Goal: Transaction & Acquisition: Subscribe to service/newsletter

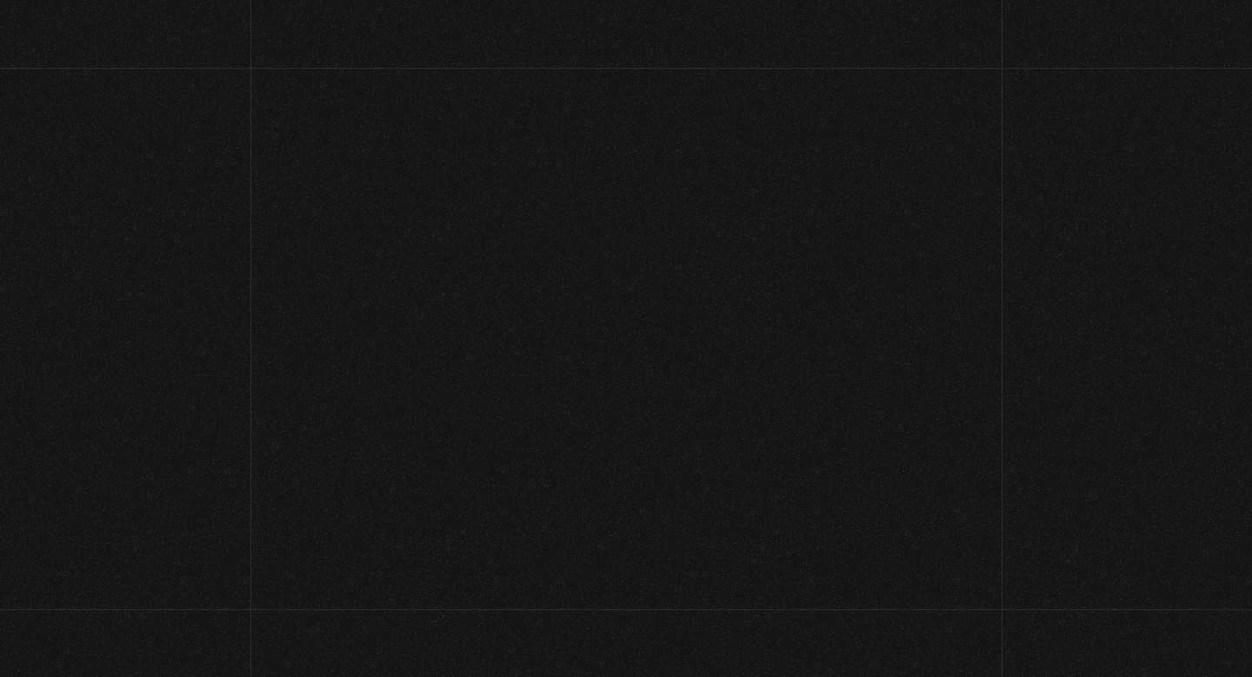
scroll to position [32, 0]
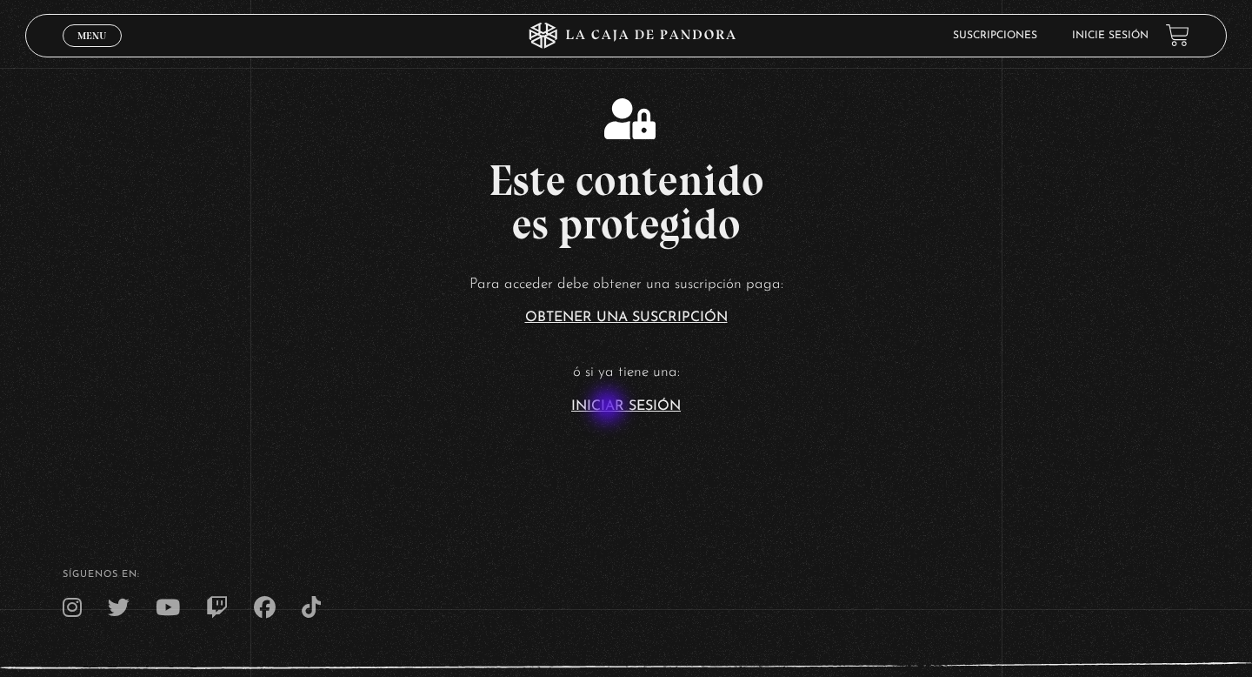
click at [610, 408] on link "Iniciar Sesión" at bounding box center [626, 406] width 110 height 14
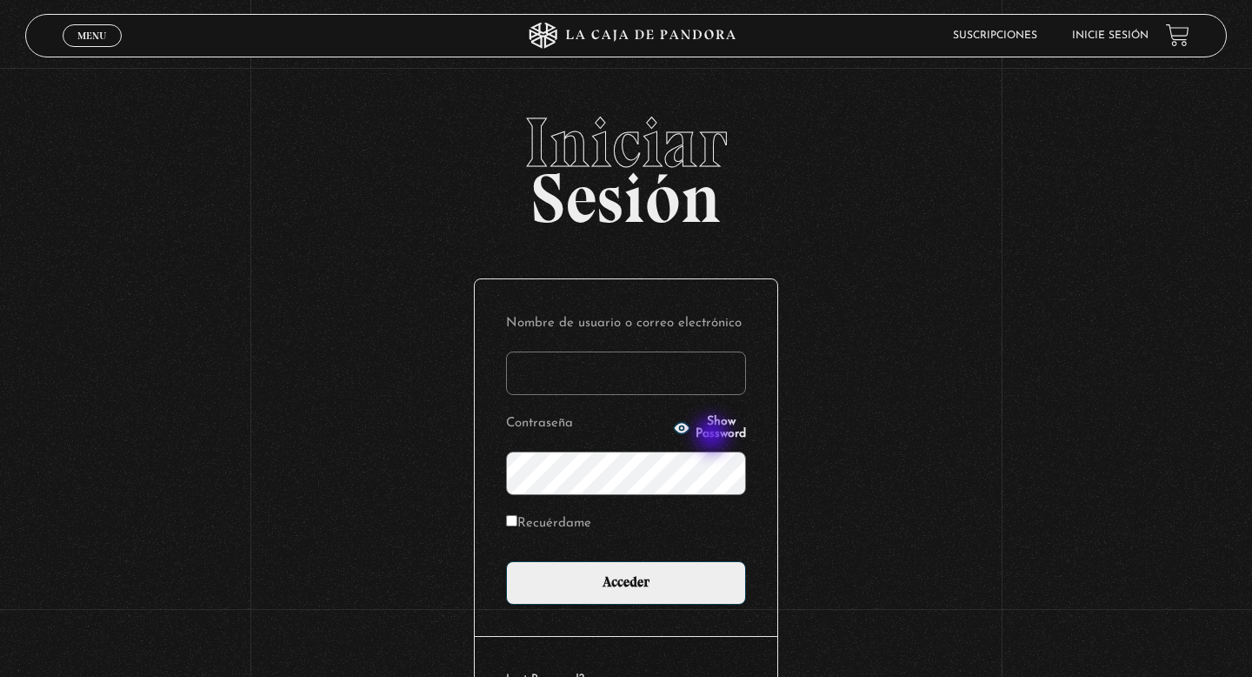
type input "danalv-86@hotmail.com"
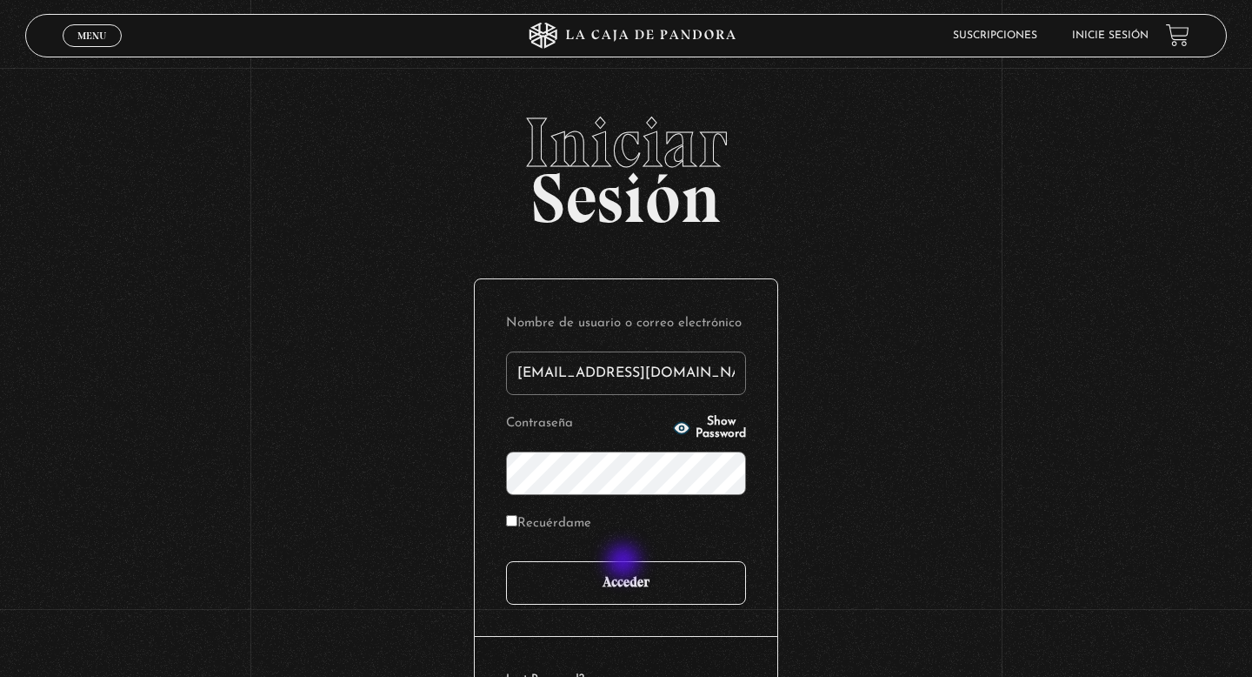
click at [626, 563] on input "Acceder" at bounding box center [626, 582] width 240 height 43
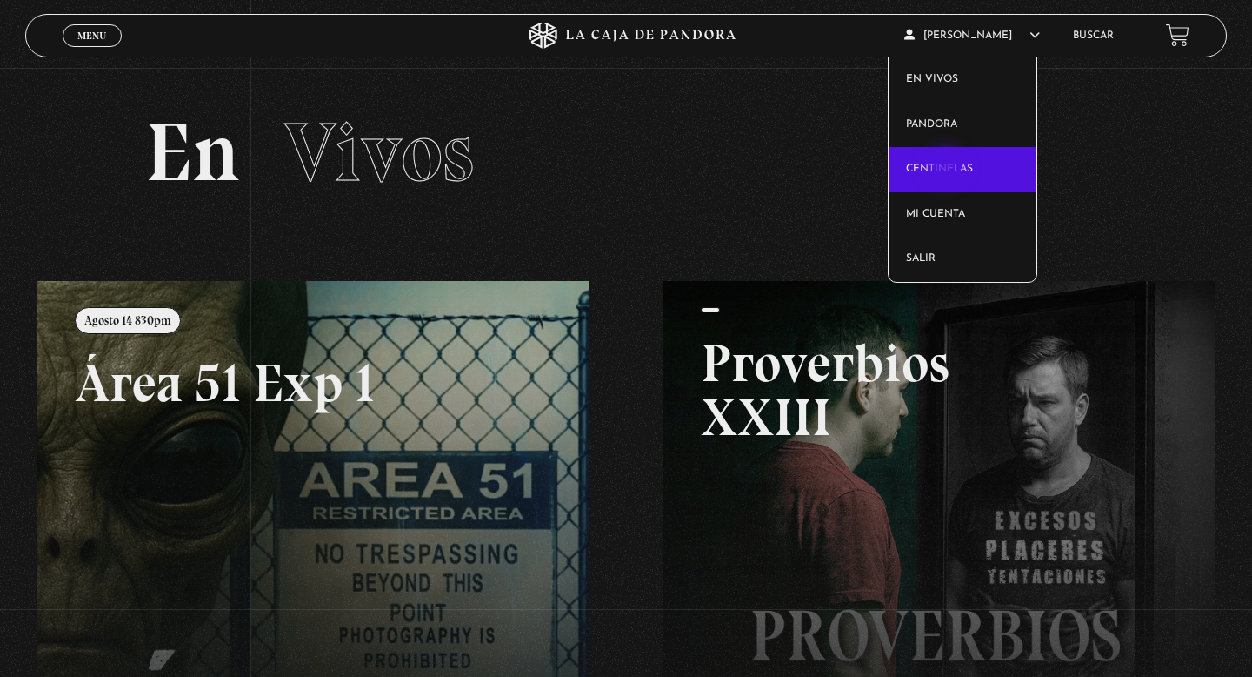
click at [948, 168] on link "Centinelas" at bounding box center [963, 169] width 149 height 45
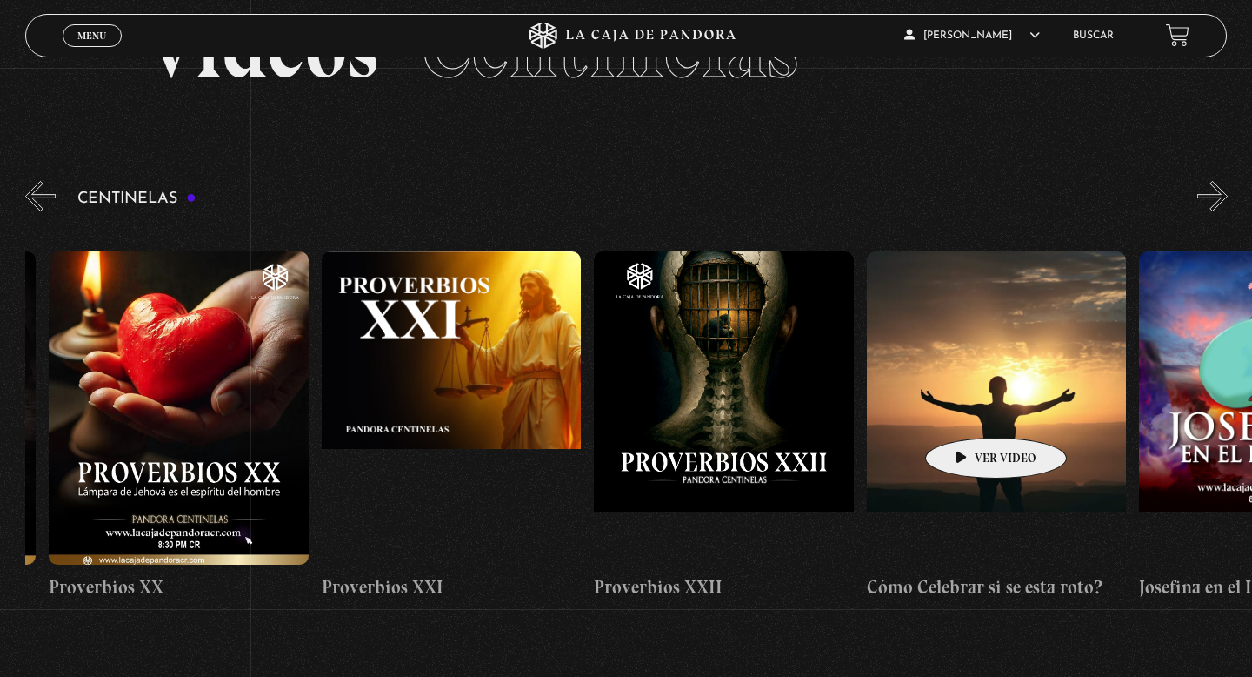
scroll to position [0, 5834]
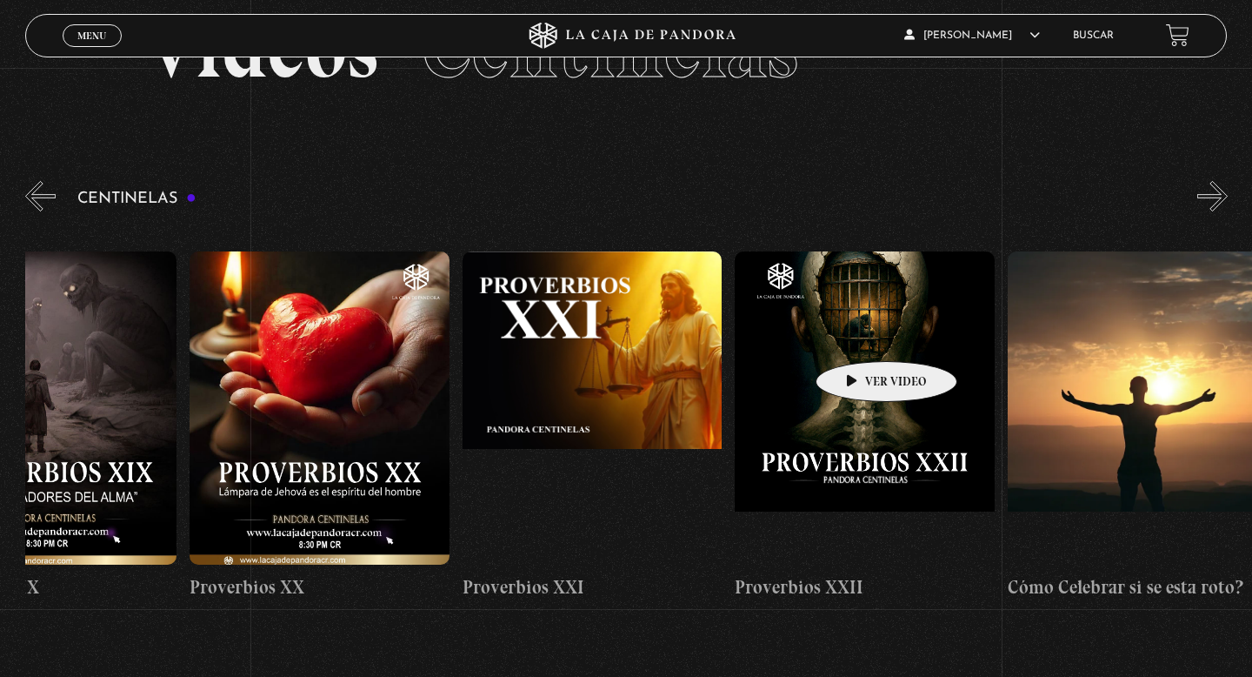
click at [859, 335] on figure at bounding box center [865, 407] width 260 height 313
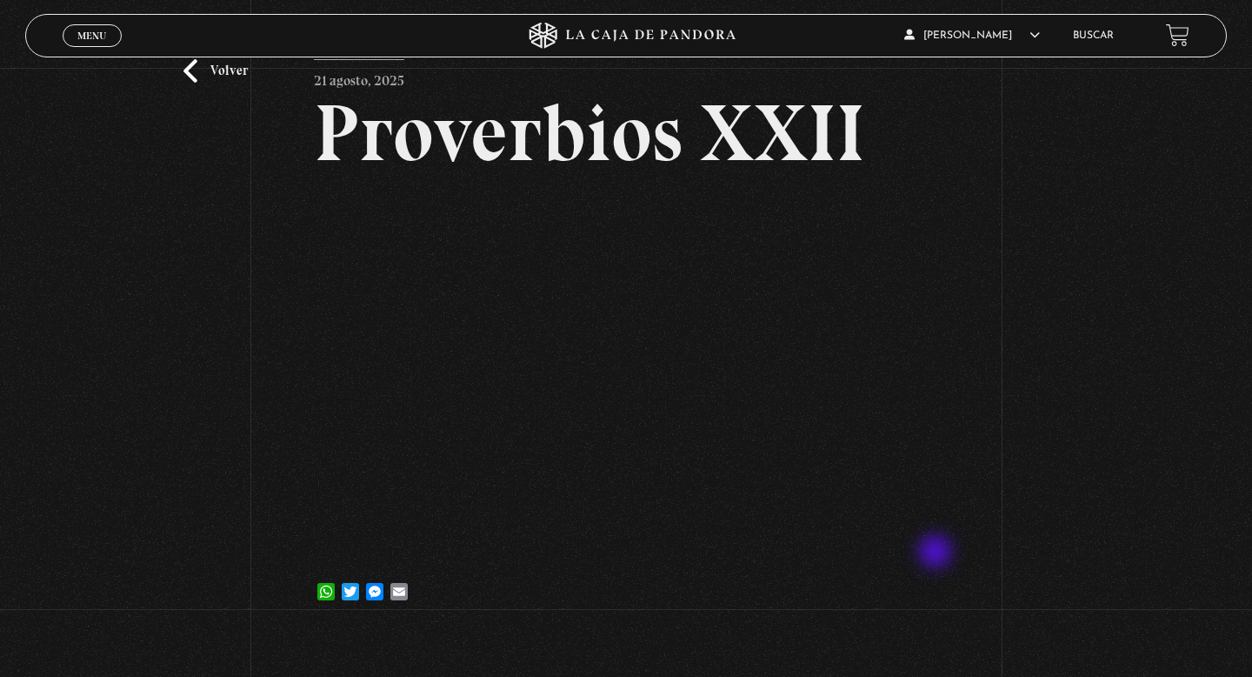
scroll to position [90, 0]
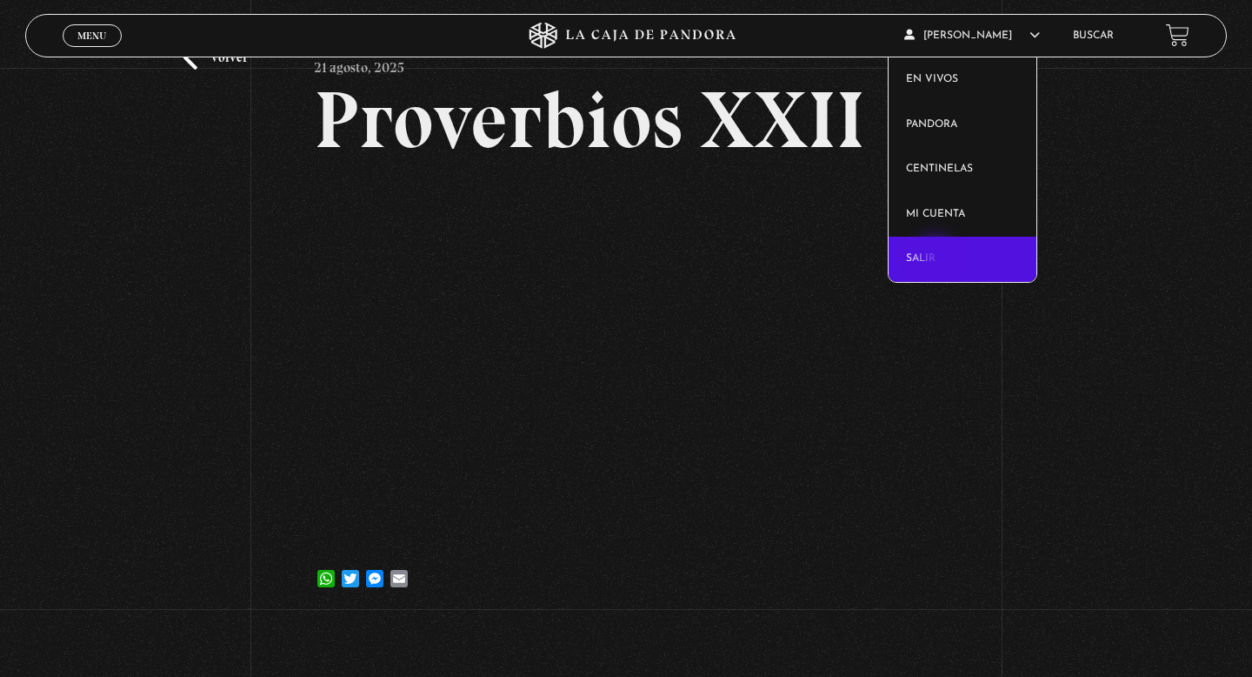
click at [937, 255] on link "Salir" at bounding box center [963, 259] width 149 height 45
